Goal: Task Accomplishment & Management: Manage account settings

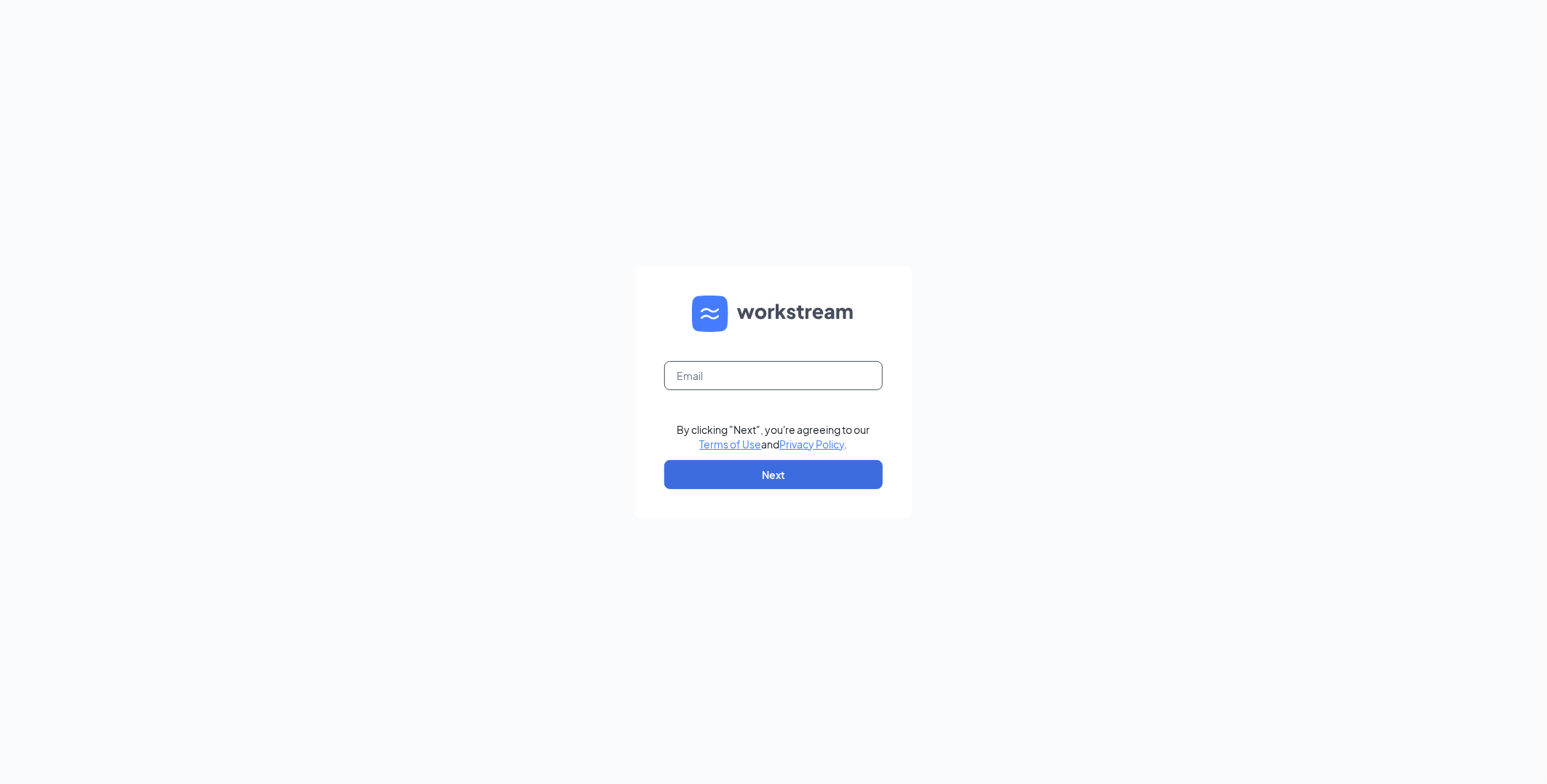
click at [694, 377] on input "text" at bounding box center [774, 376] width 219 height 29
type input "ljs32135@ljsilvers.com"
click at [769, 470] on button "Next" at bounding box center [774, 475] width 219 height 29
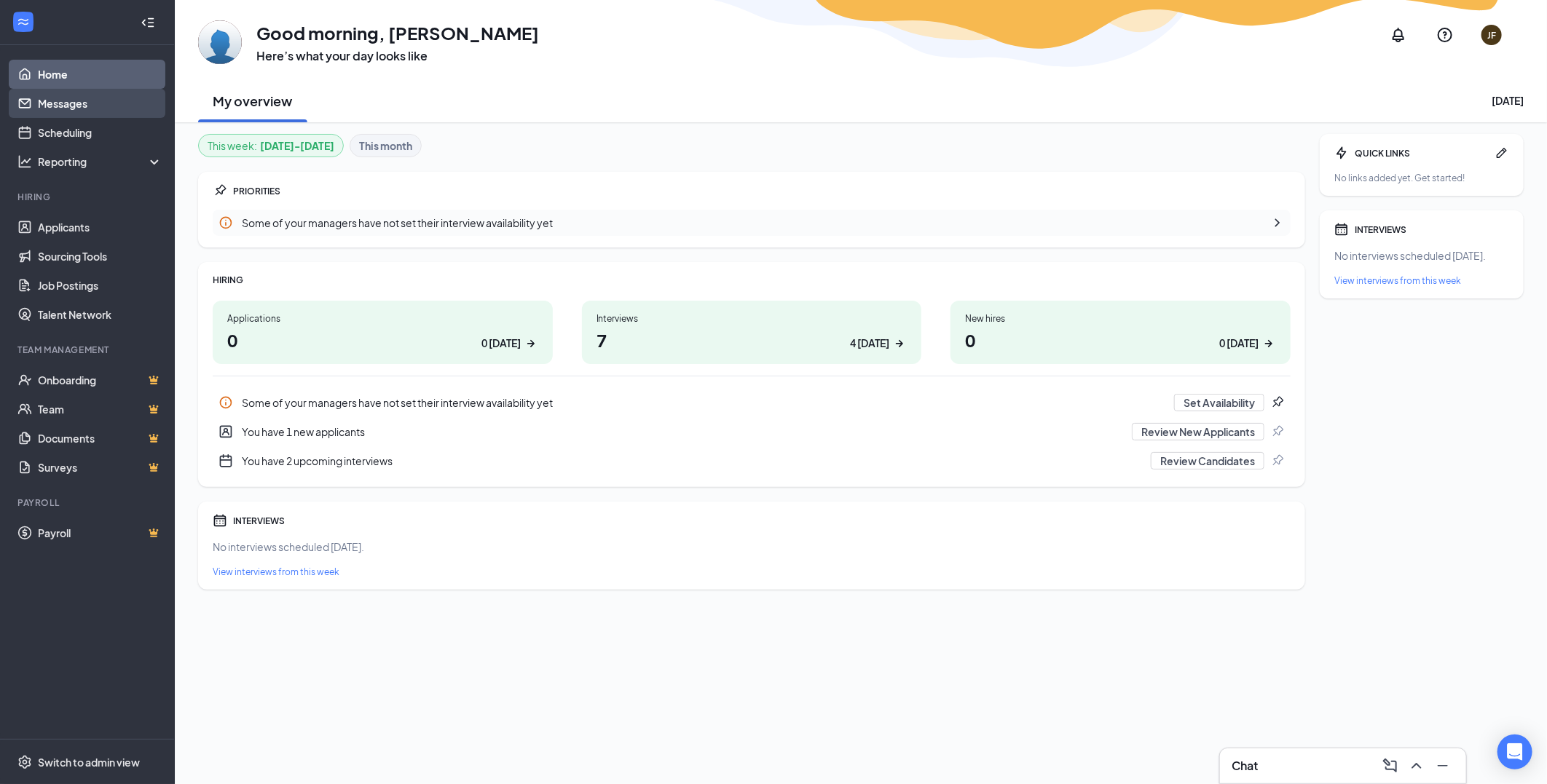
click at [61, 117] on link "Messages" at bounding box center [100, 103] width 124 height 29
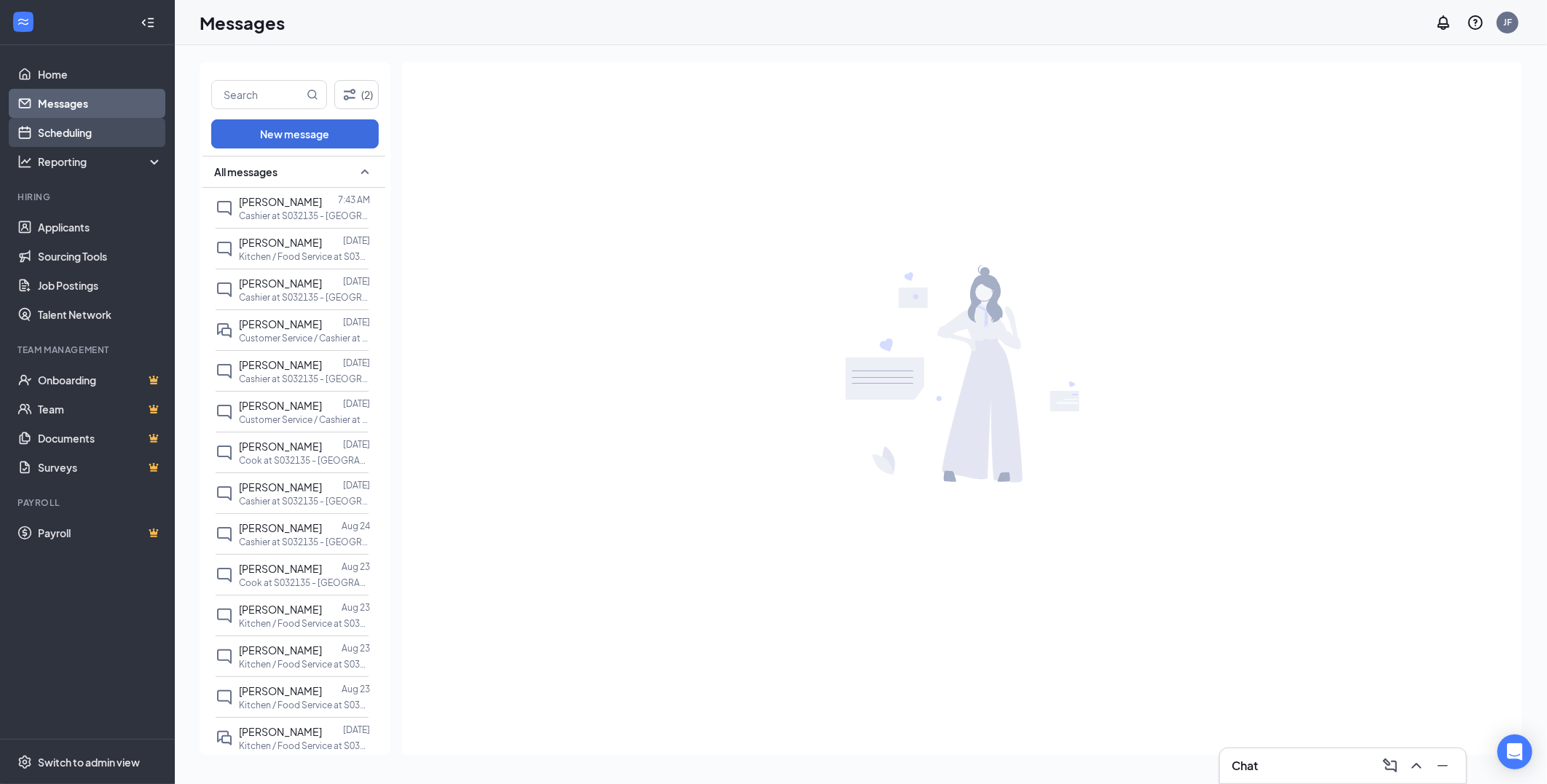
click at [61, 133] on link "Scheduling" at bounding box center [100, 132] width 124 height 29
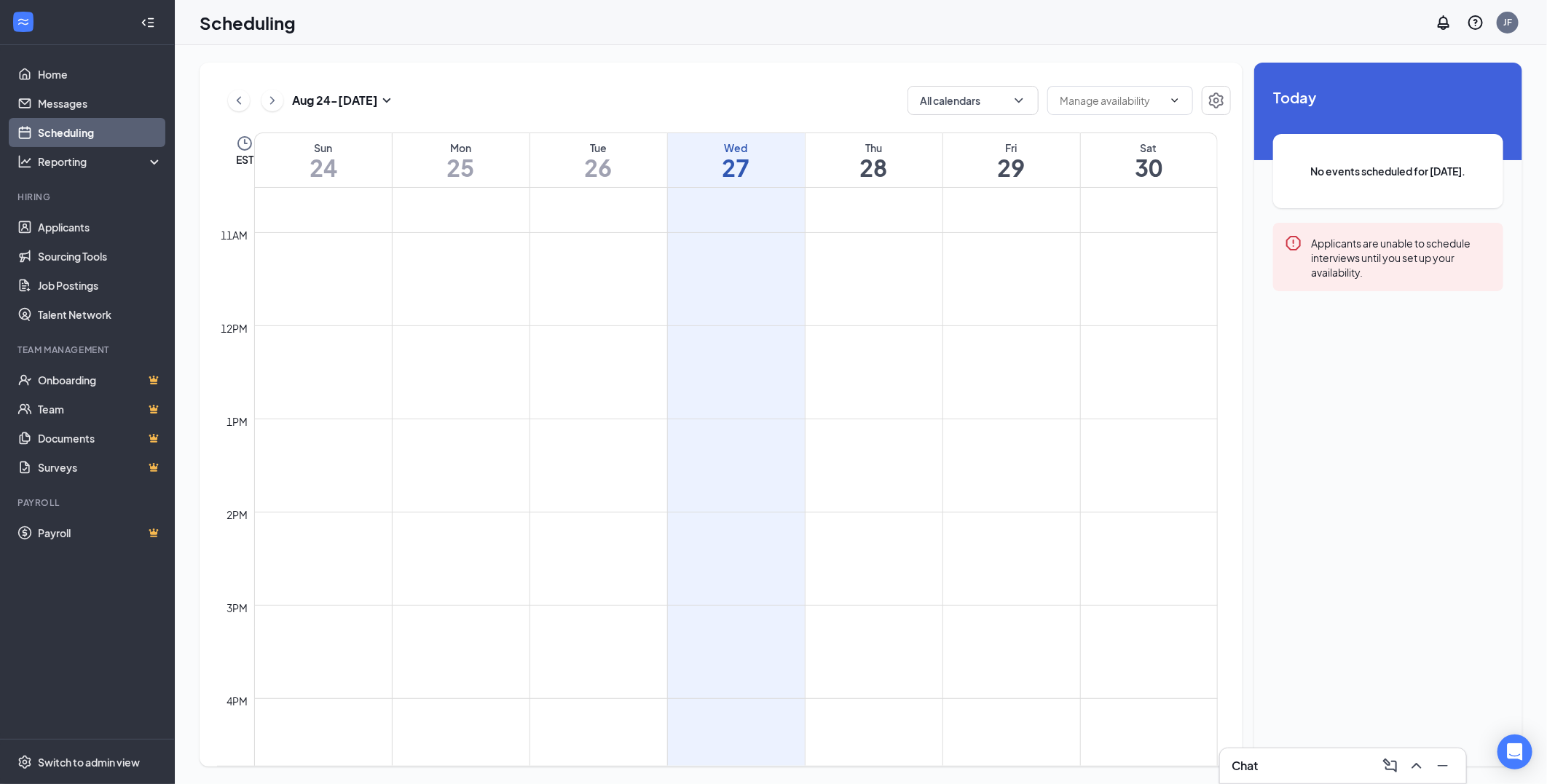
scroll to position [1010, 0]
click at [588, 510] on td at bounding box center [735, 517] width 963 height 23
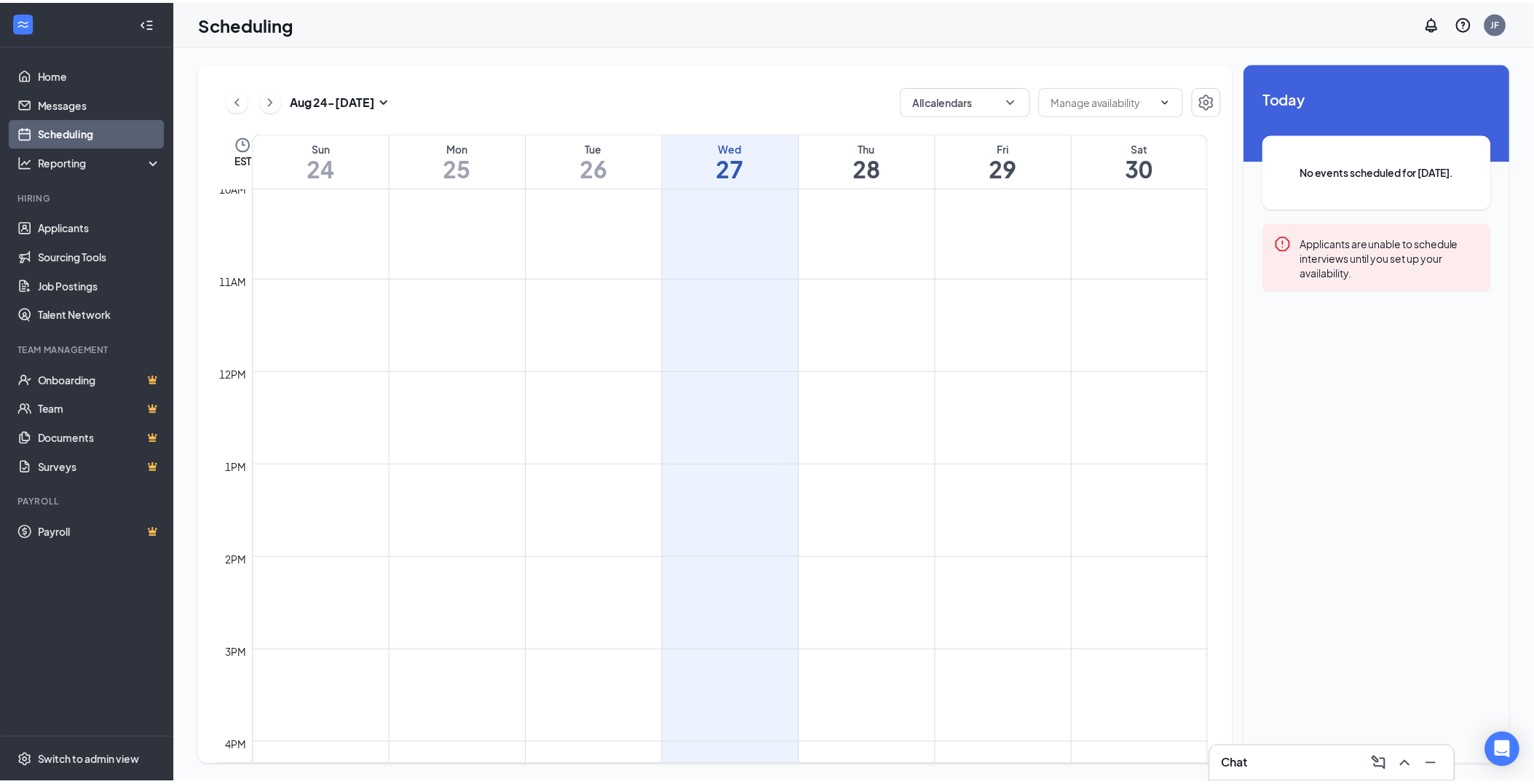
scroll to position [930, 0]
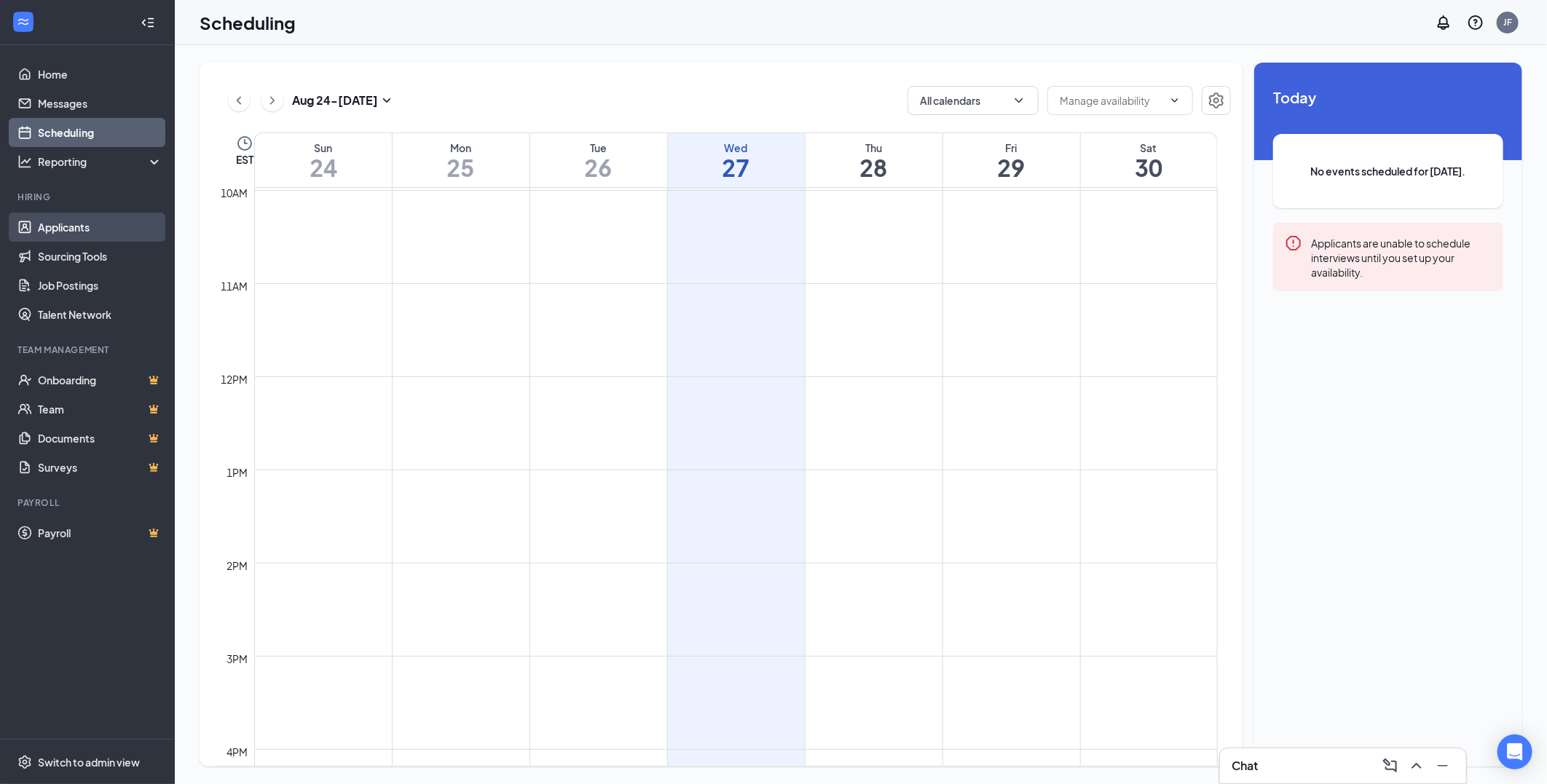
click at [75, 222] on link "Applicants" at bounding box center [100, 227] width 124 height 29
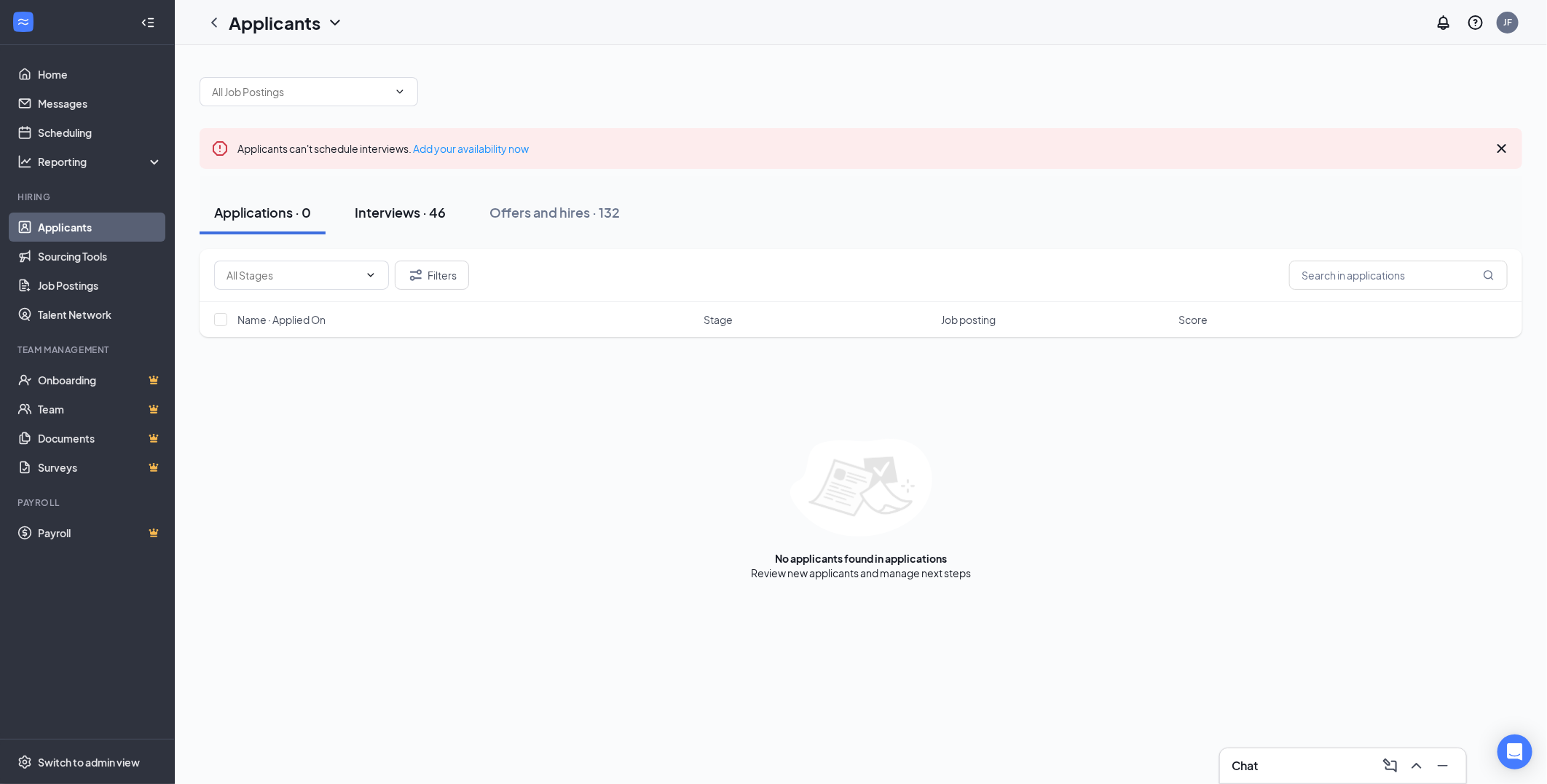
click at [428, 210] on div "Interviews · 46" at bounding box center [400, 212] width 91 height 18
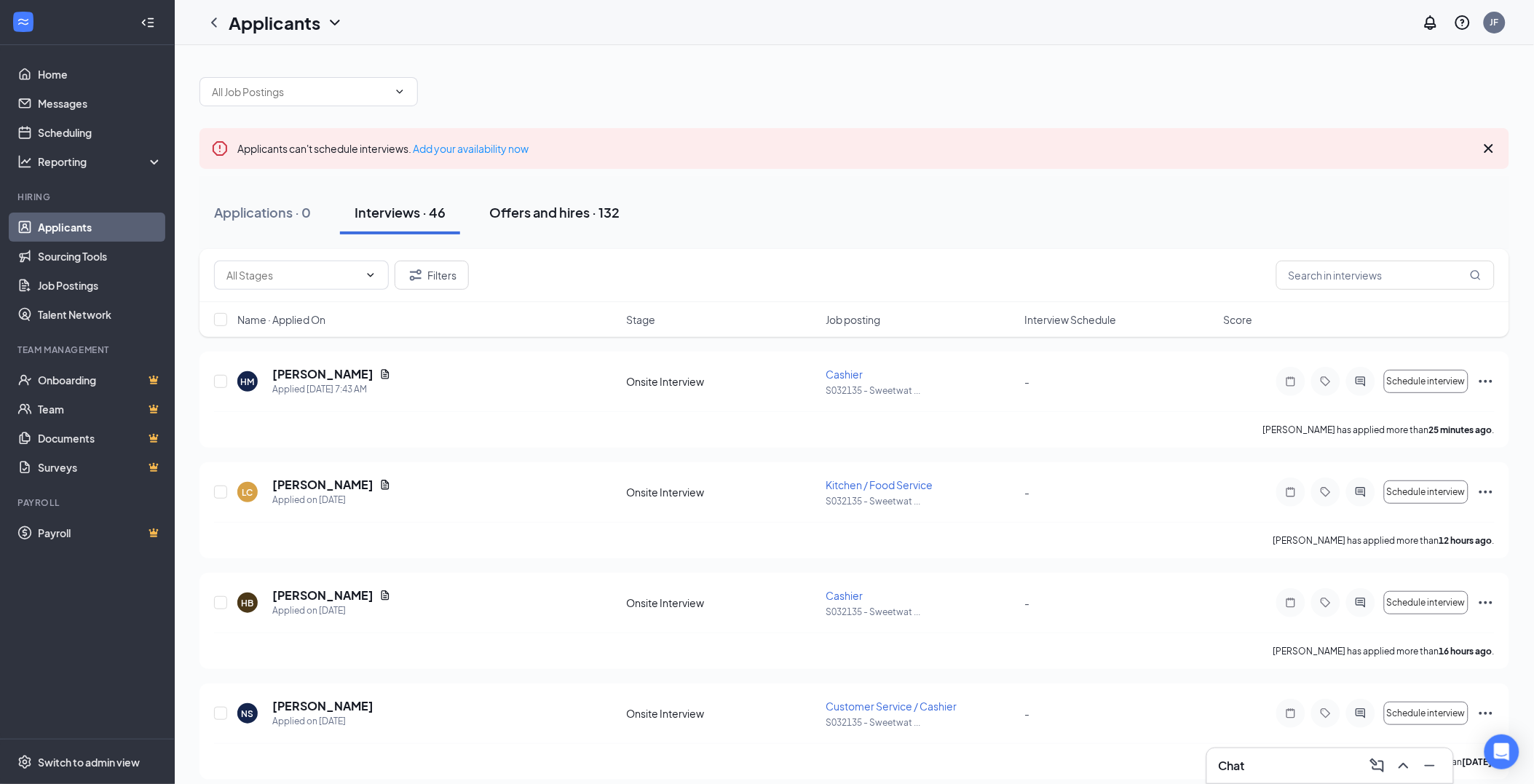
click at [555, 214] on div "Offers and hires · 132" at bounding box center [554, 212] width 130 height 18
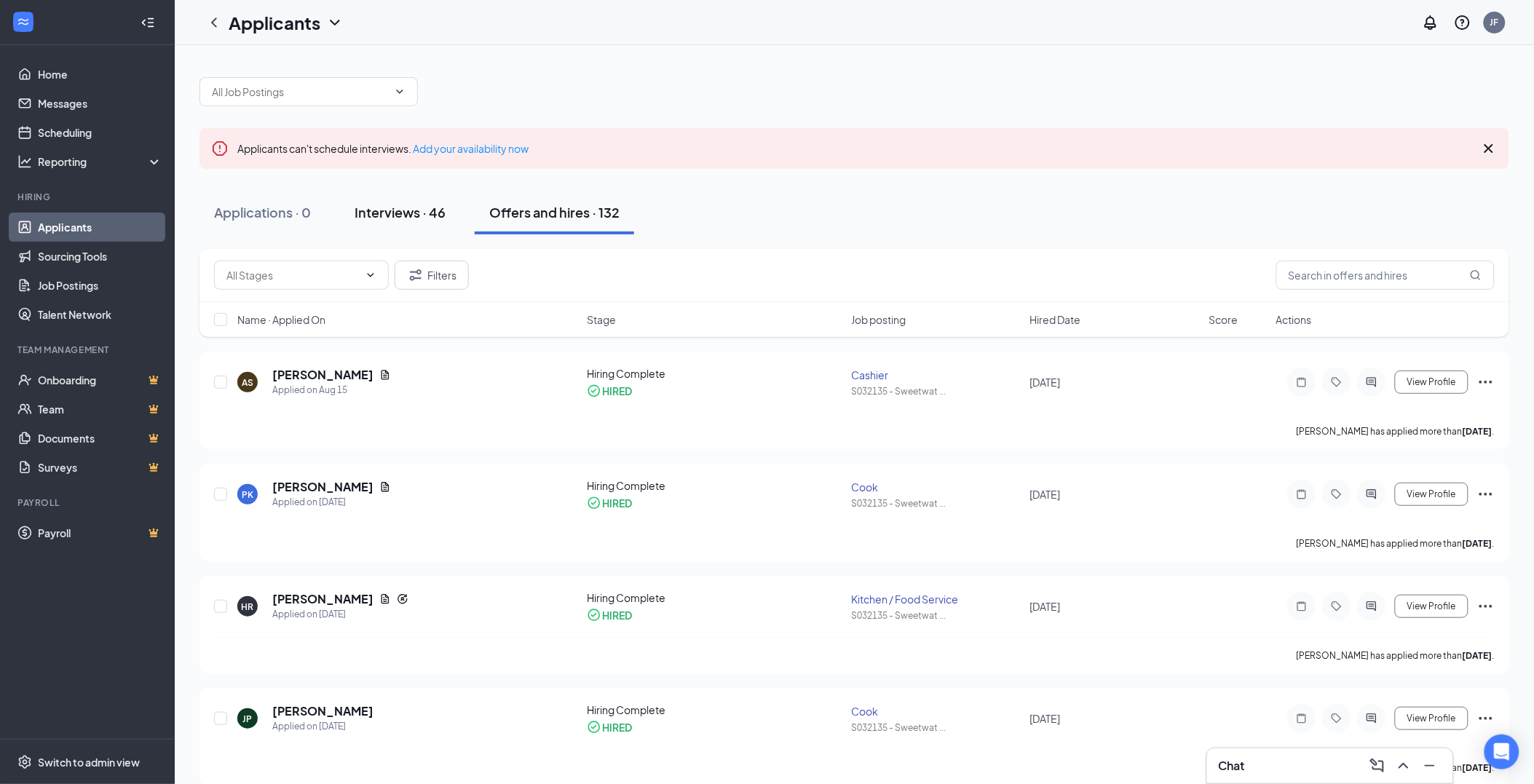
click at [403, 205] on div "Interviews · 46" at bounding box center [400, 212] width 91 height 18
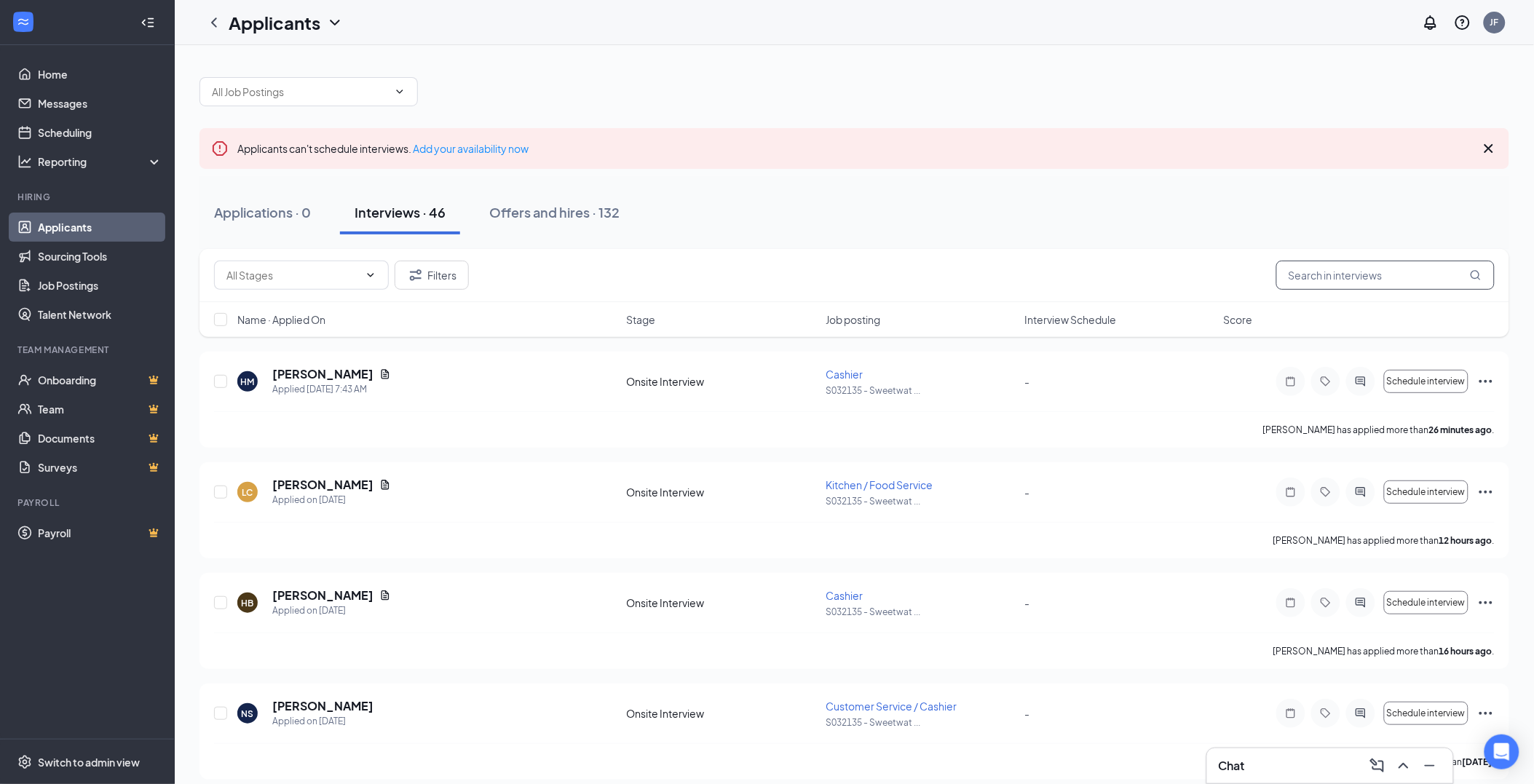
click at [1342, 279] on input "text" at bounding box center [1385, 275] width 219 height 29
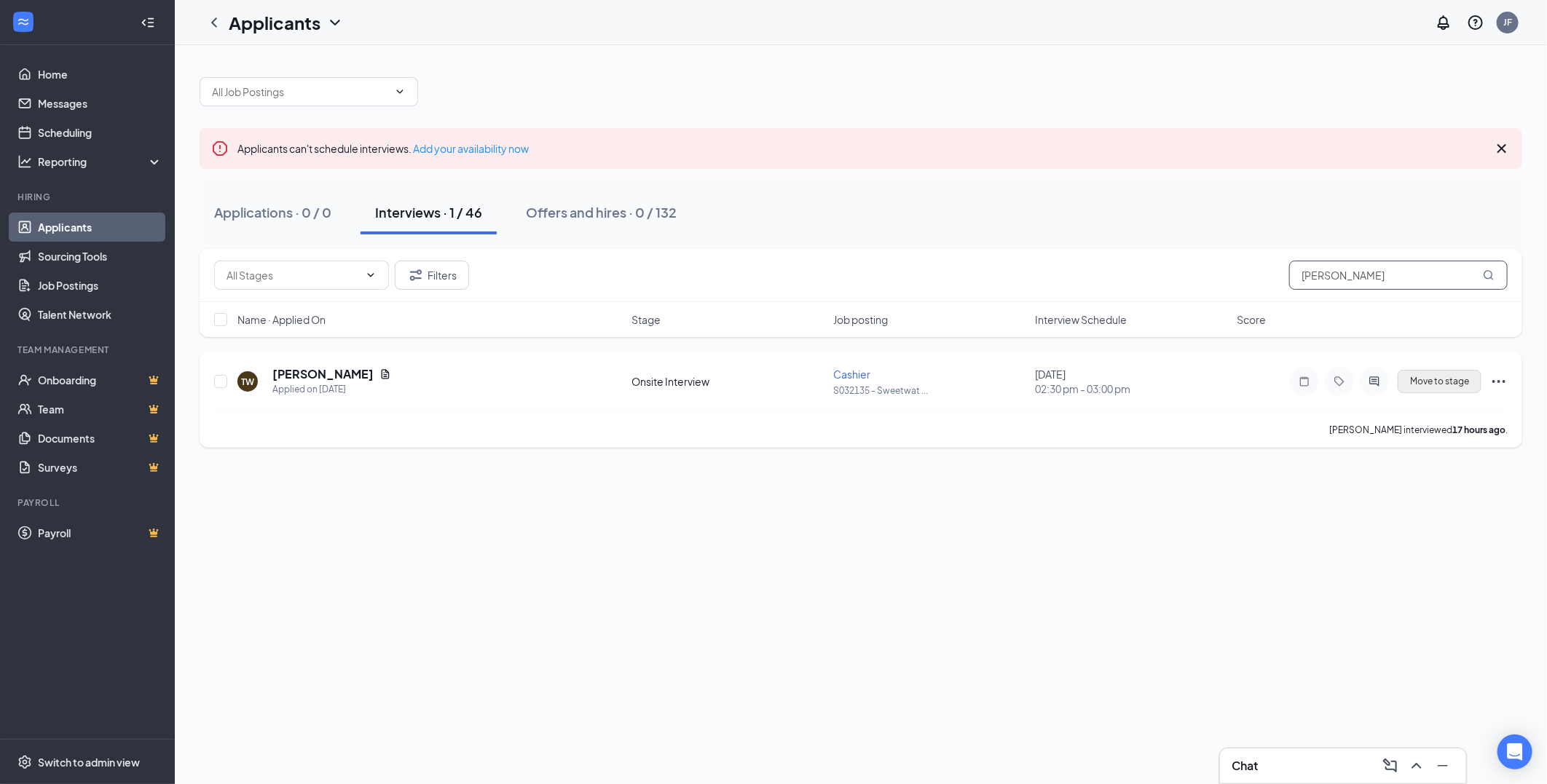
type input "terence"
click at [1445, 376] on span "Move to stage" at bounding box center [1439, 381] width 59 height 10
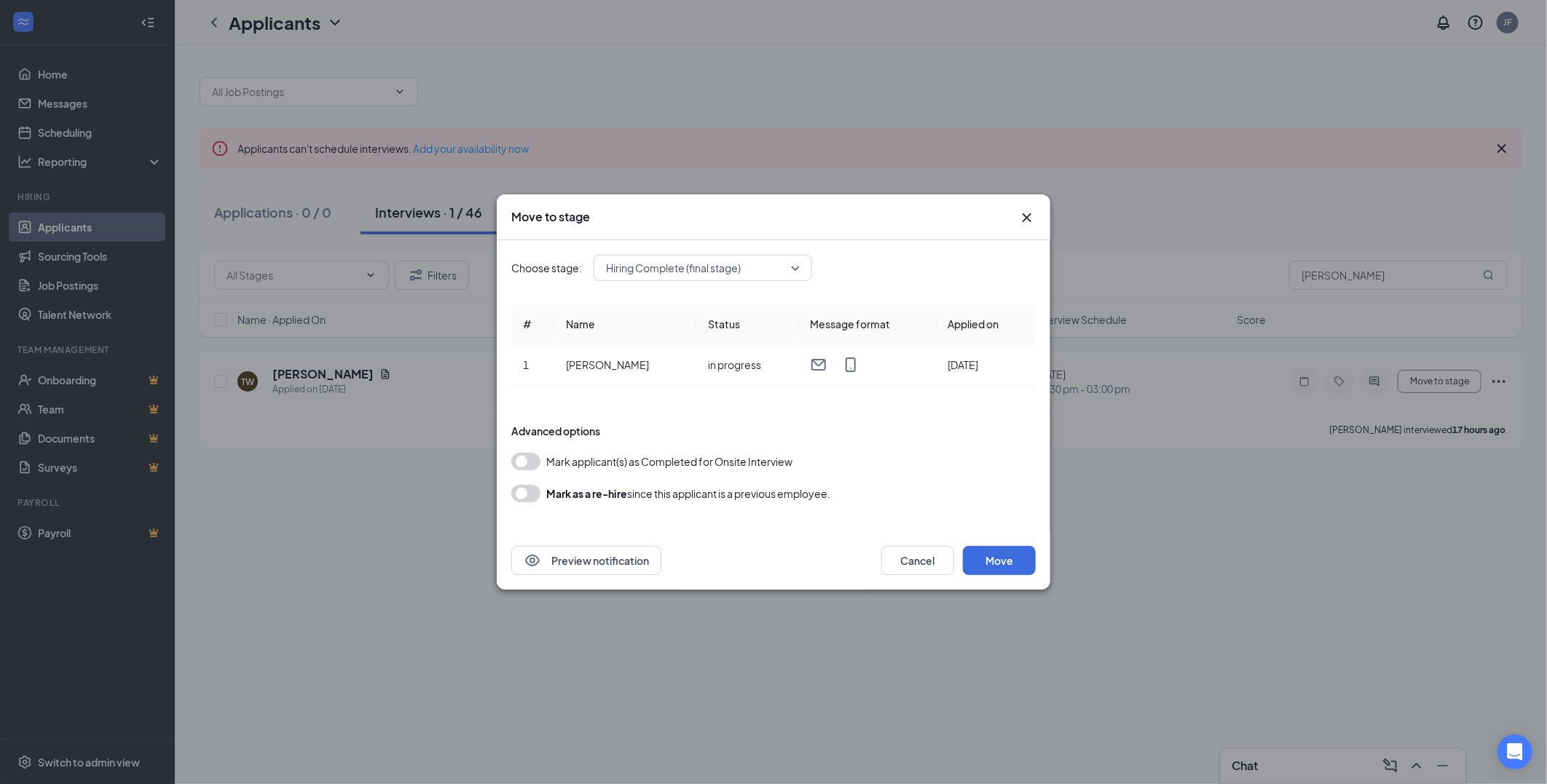
click at [526, 462] on button "button" at bounding box center [526, 461] width 29 height 18
click at [1002, 556] on button "Move" at bounding box center [999, 560] width 73 height 29
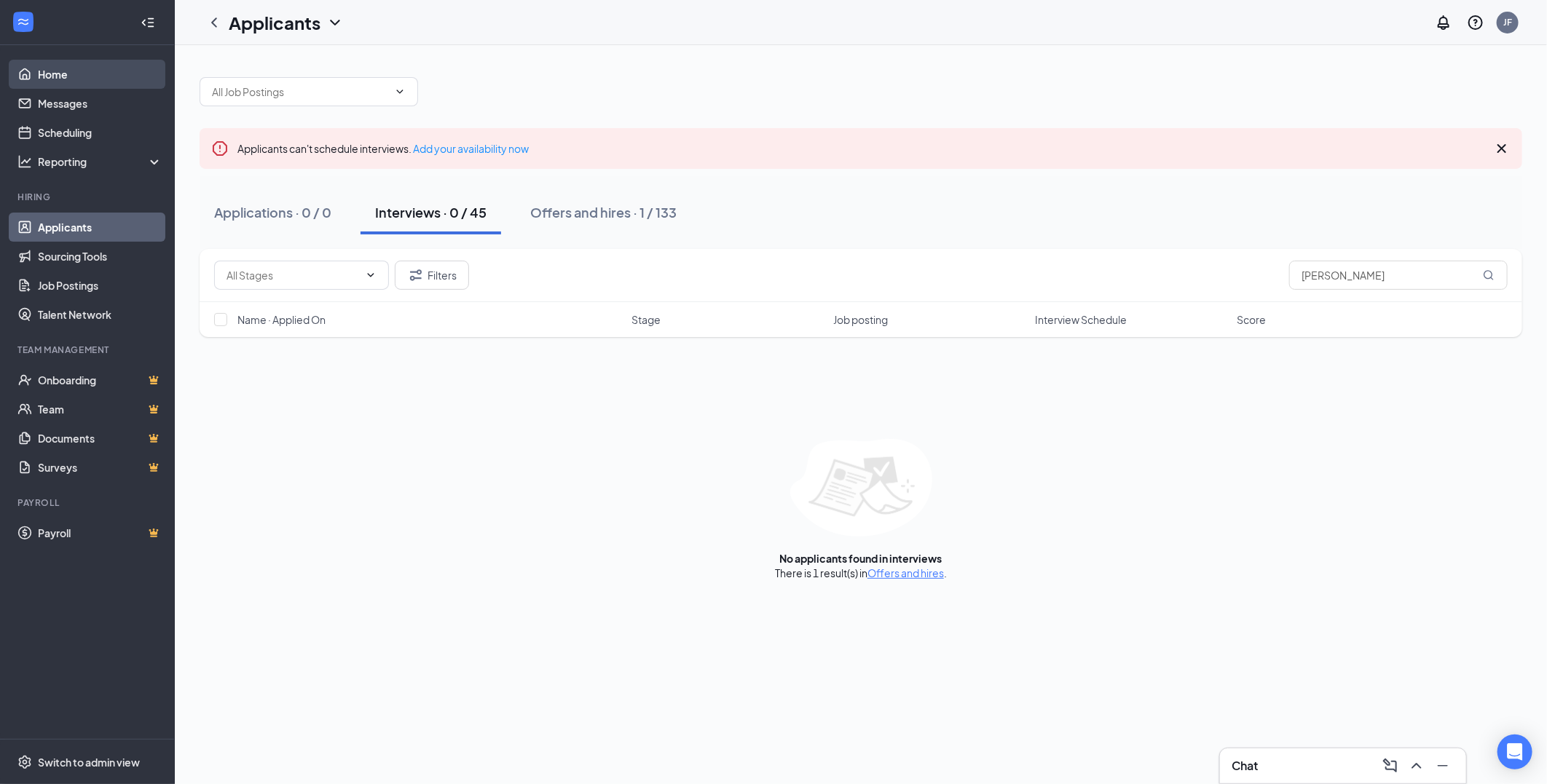
click at [48, 70] on link "Home" at bounding box center [100, 75] width 124 height 29
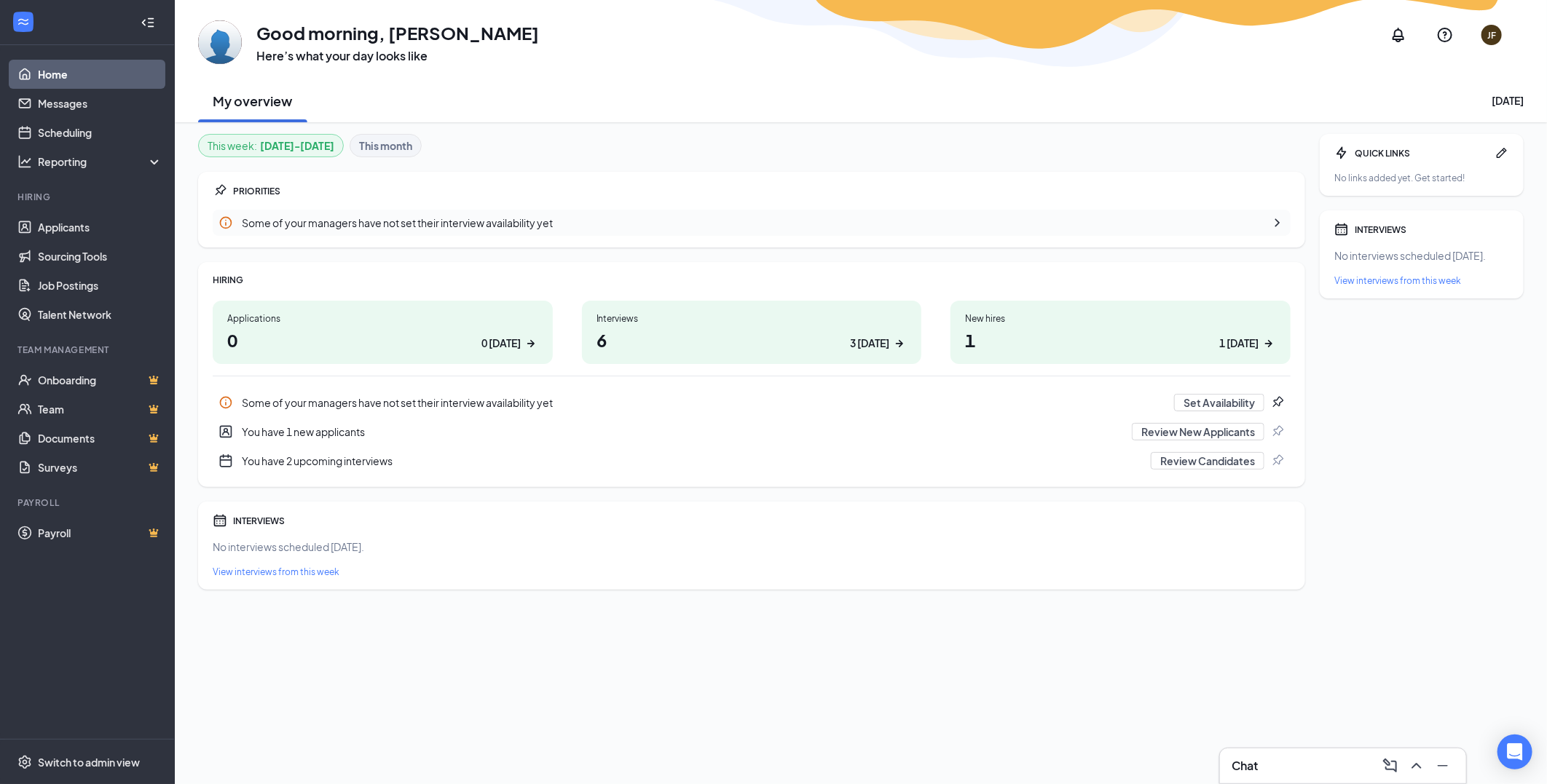
click at [872, 339] on div "3 today" at bounding box center [869, 343] width 40 height 15
click at [317, 461] on div "You have 2 upcoming interviews" at bounding box center [692, 461] width 900 height 15
